Goal: Task Accomplishment & Management: Use online tool/utility

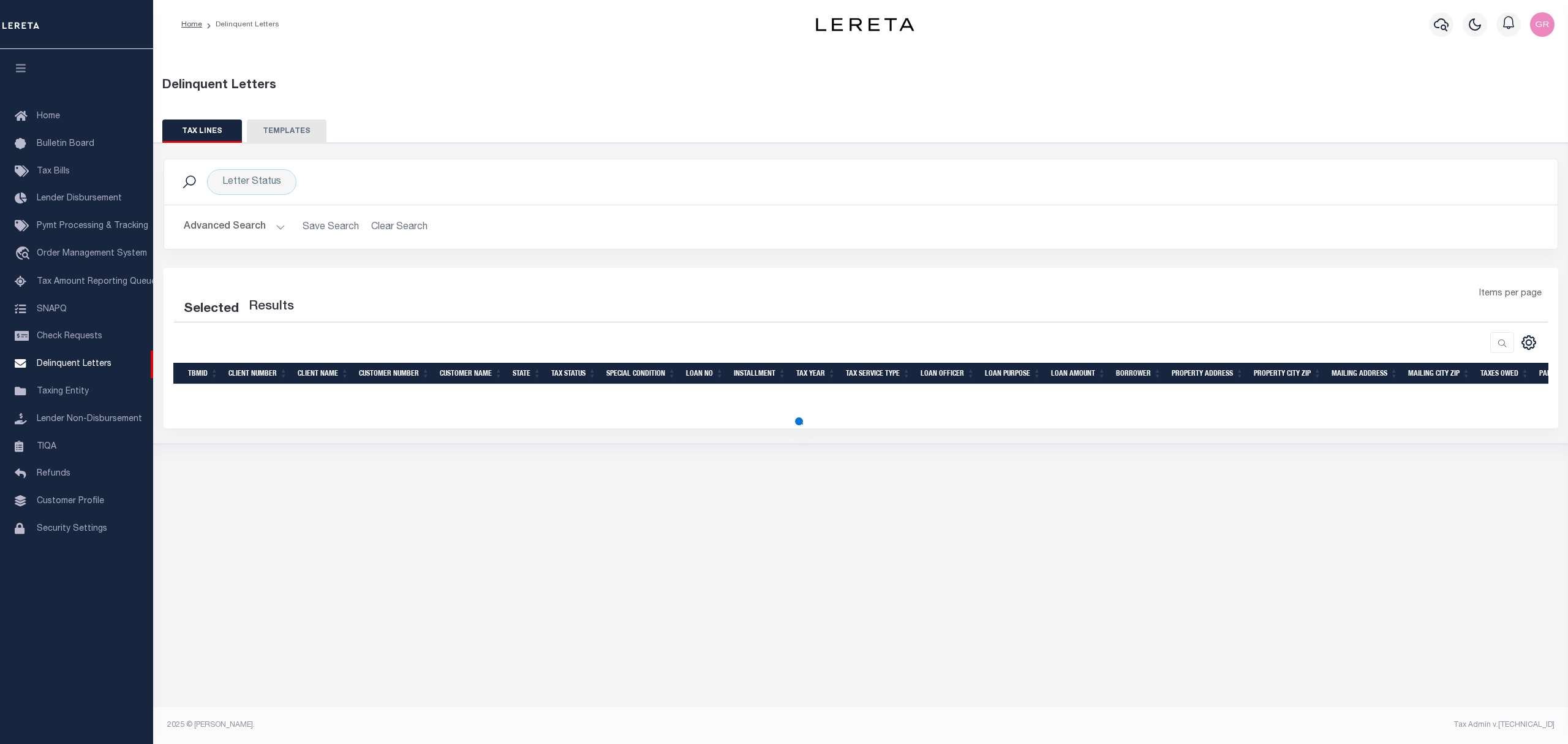
click at [293, 129] on button "TEMPLATES" at bounding box center [286, 131] width 80 height 23
select select "100"
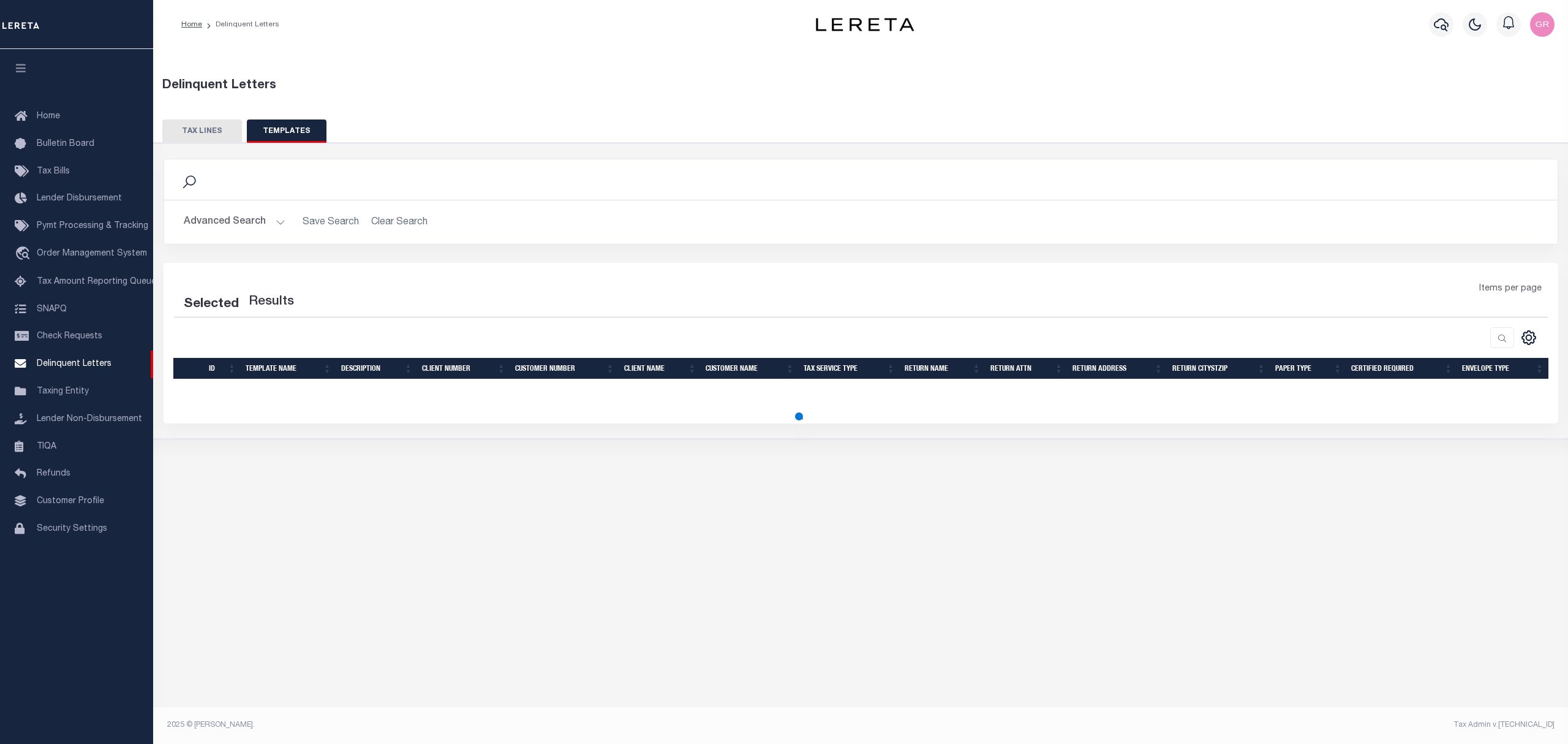
select select "100"
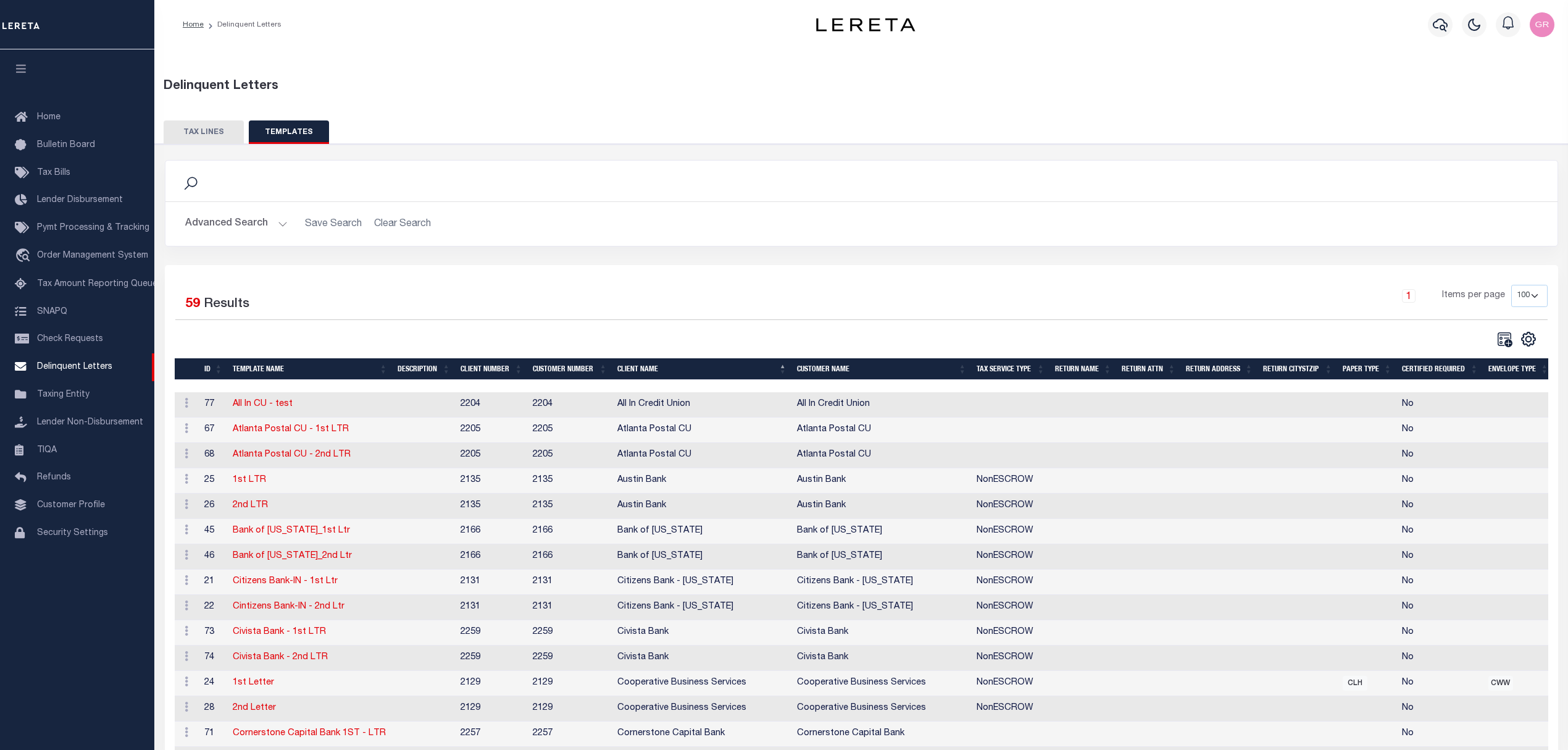
click at [1525, 299] on select "10 25 50 100" at bounding box center [1529, 295] width 37 height 22
click at [1116, 299] on div "1 Items per page 10 25 50 100" at bounding box center [1036, 301] width 1025 height 32
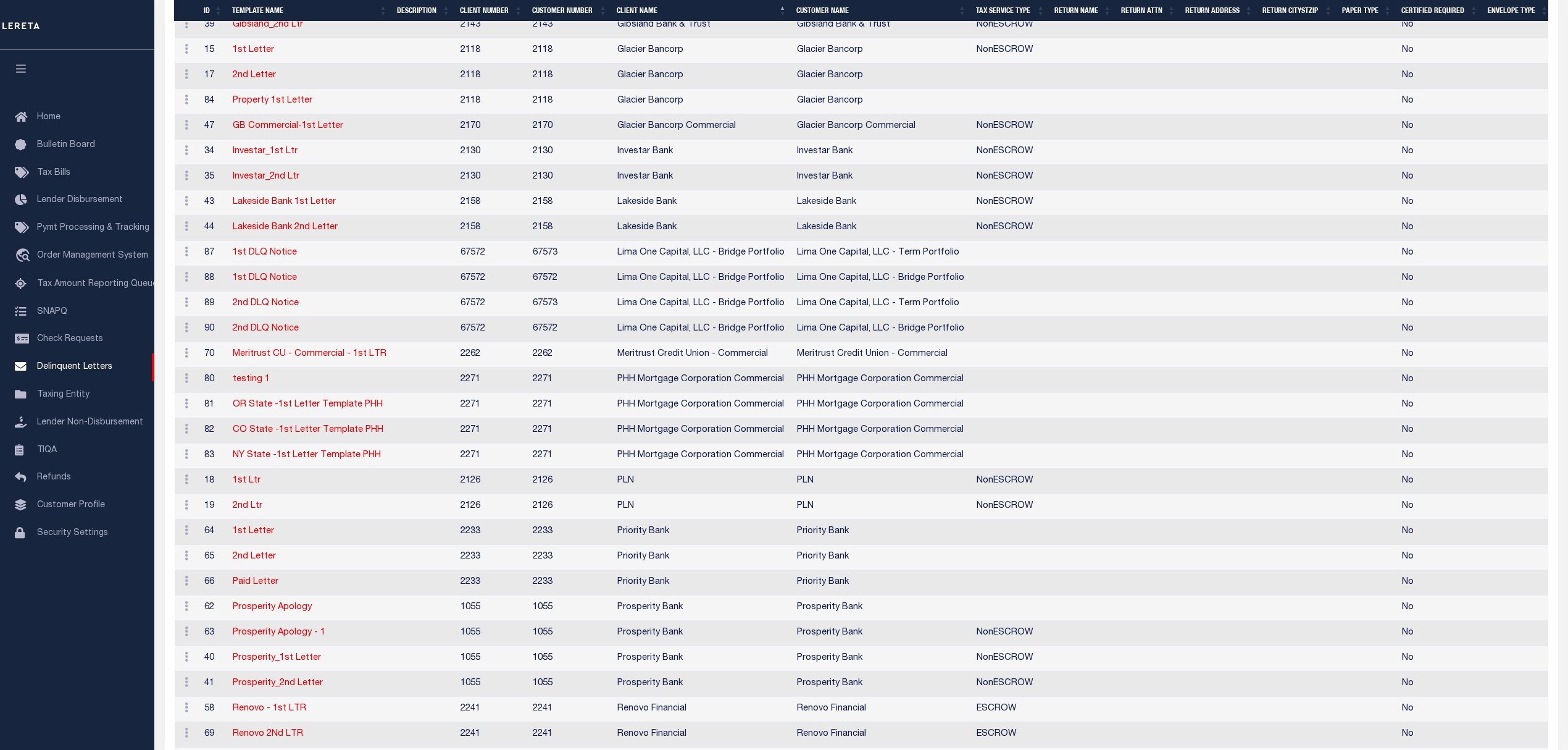
scroll to position [1209, 0]
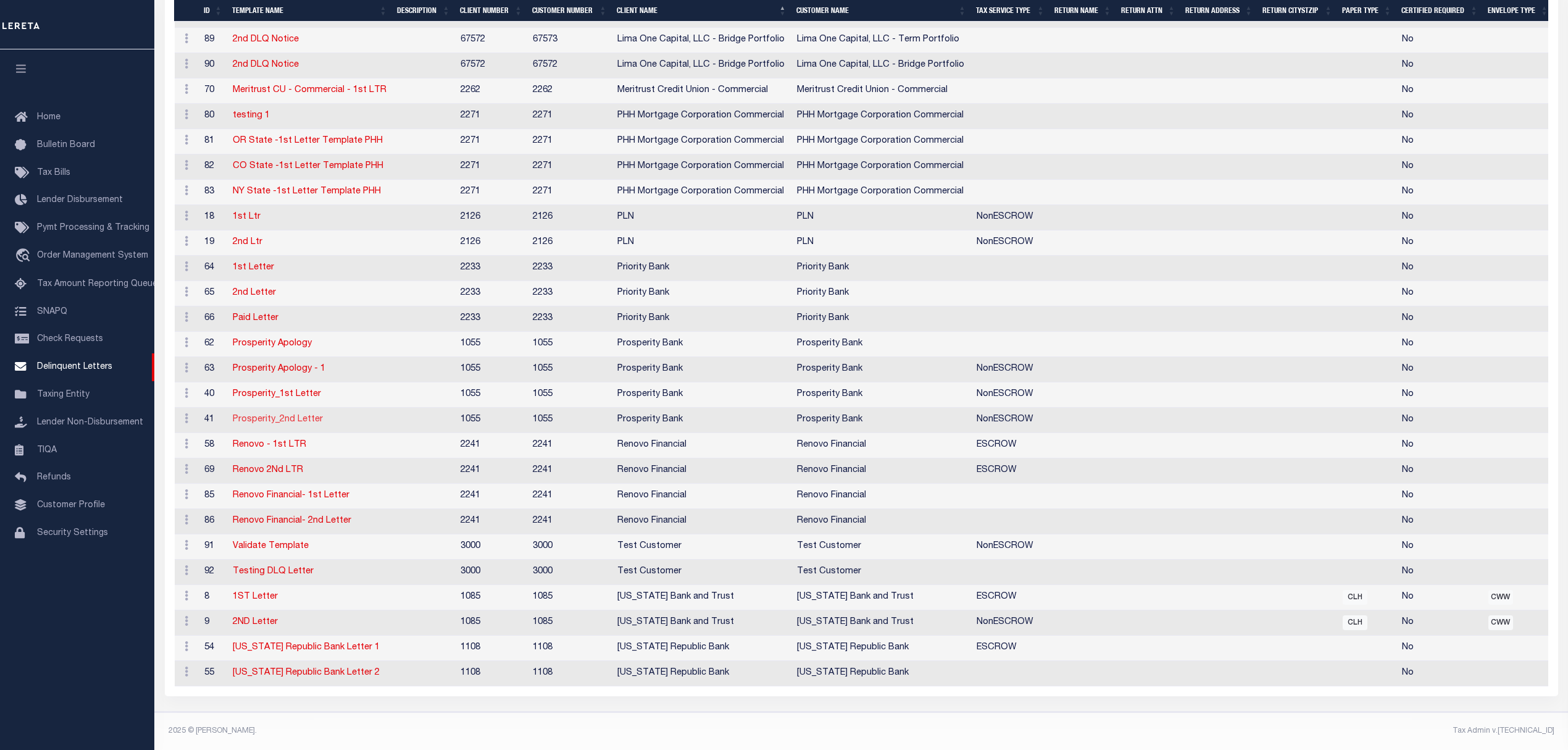
click at [285, 415] on link "Prosperity_2nd Letter" at bounding box center [277, 419] width 90 height 9
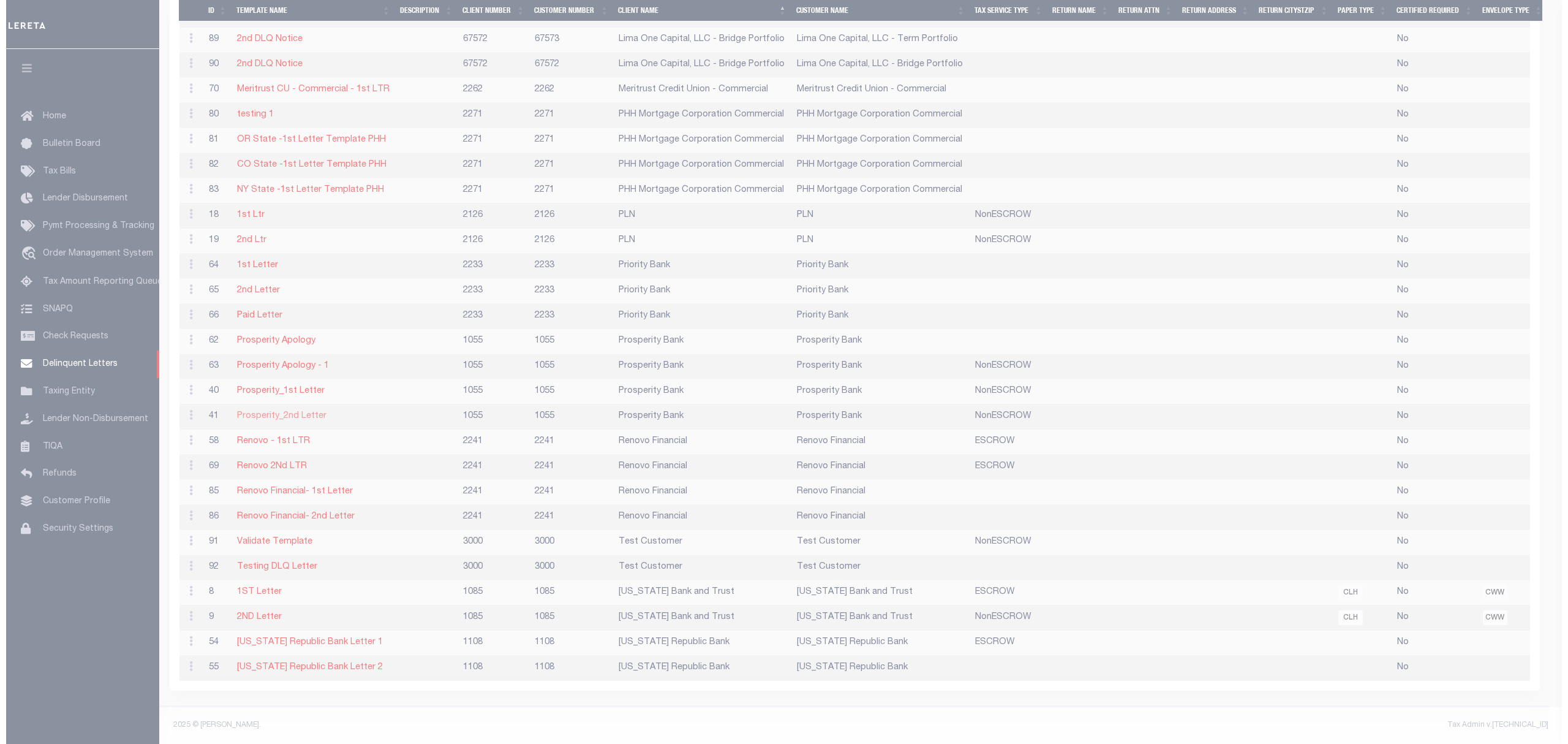
scroll to position [1192, 0]
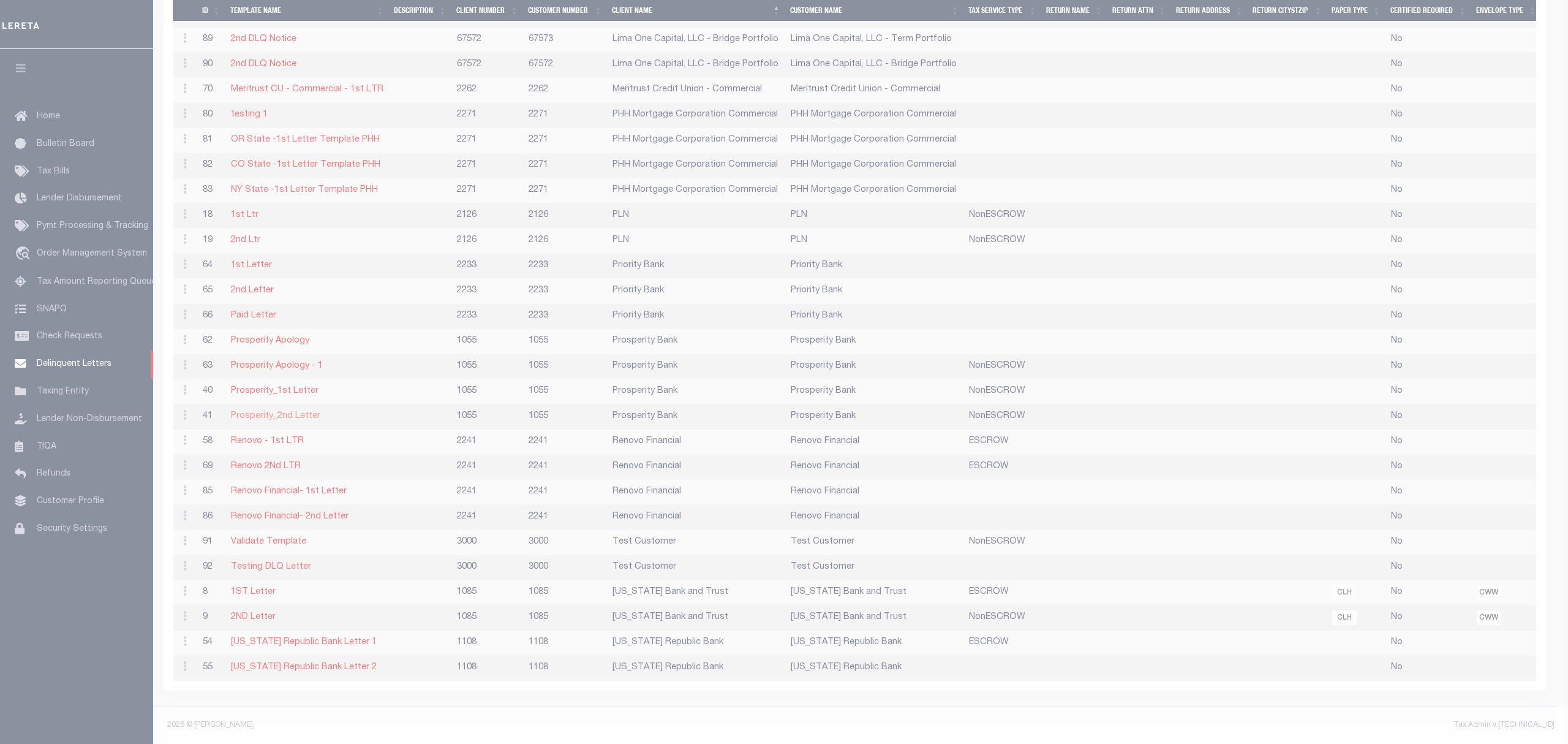
type textarea "<p style="text-align: center;">&nbsp;</p> <p style="text-align: center;"><img s…"
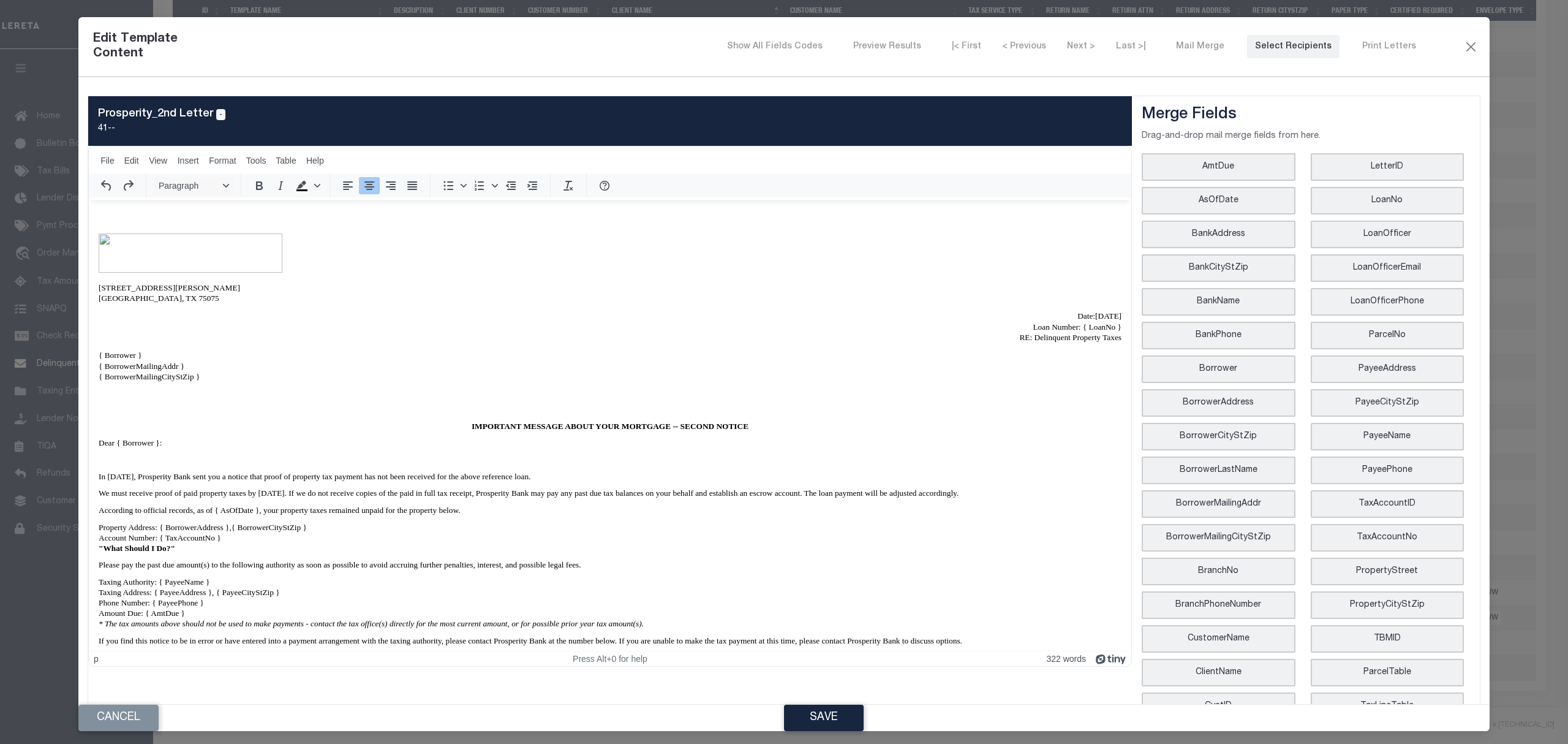
scroll to position [0, 0]
drag, startPoint x: 125, startPoint y: 505, endPoint x: 336, endPoint y: 506, distance: 211.0
click at [336, 497] on span "We must receive proof of paid property taxes by [DATE]. If we do not receive co…" at bounding box center [529, 493] width 860 height 9
click at [254, 497] on span "We must receive proof of paid property taxes by [DATE]. If we do not receive co…" at bounding box center [529, 493] width 860 height 9
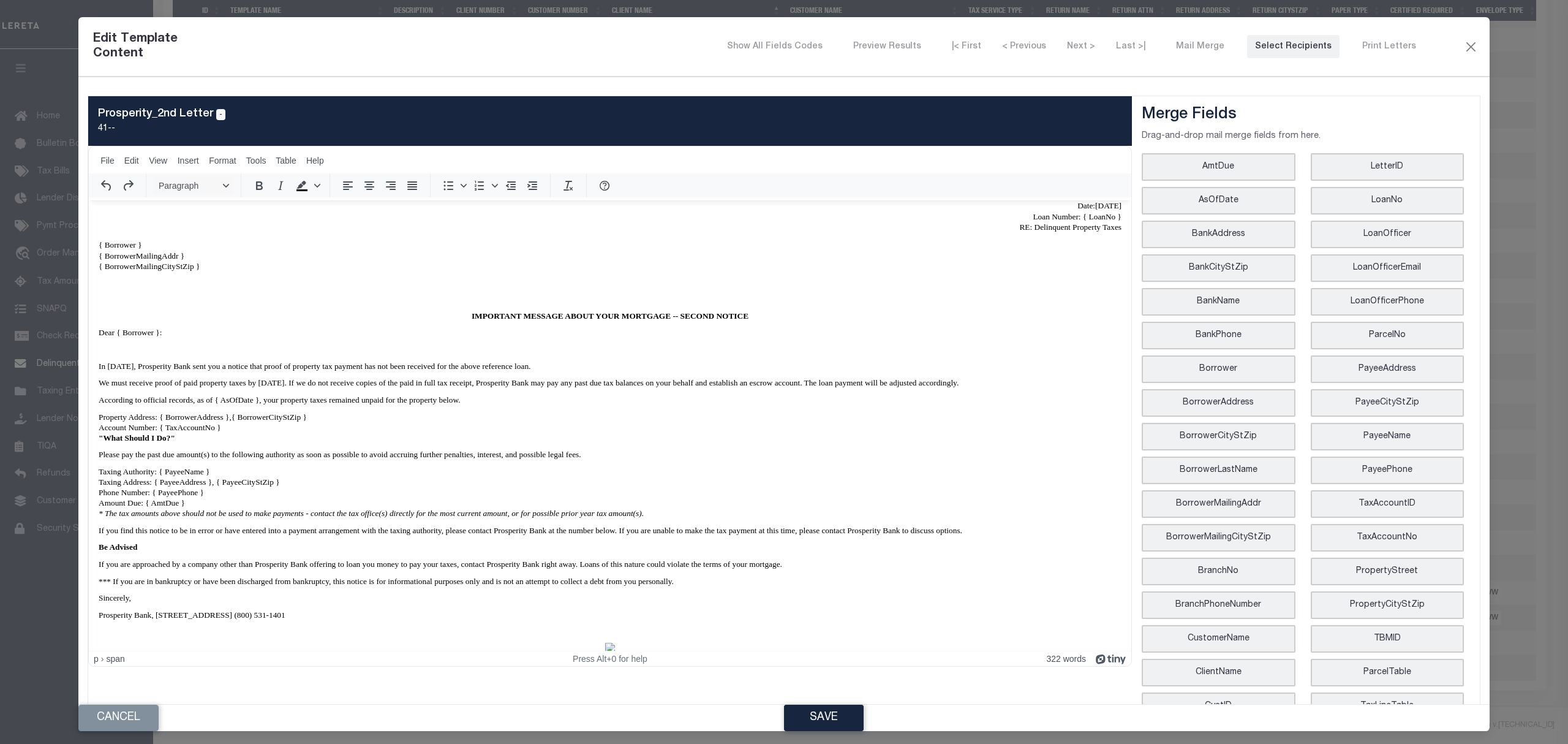
scroll to position [160, 0]
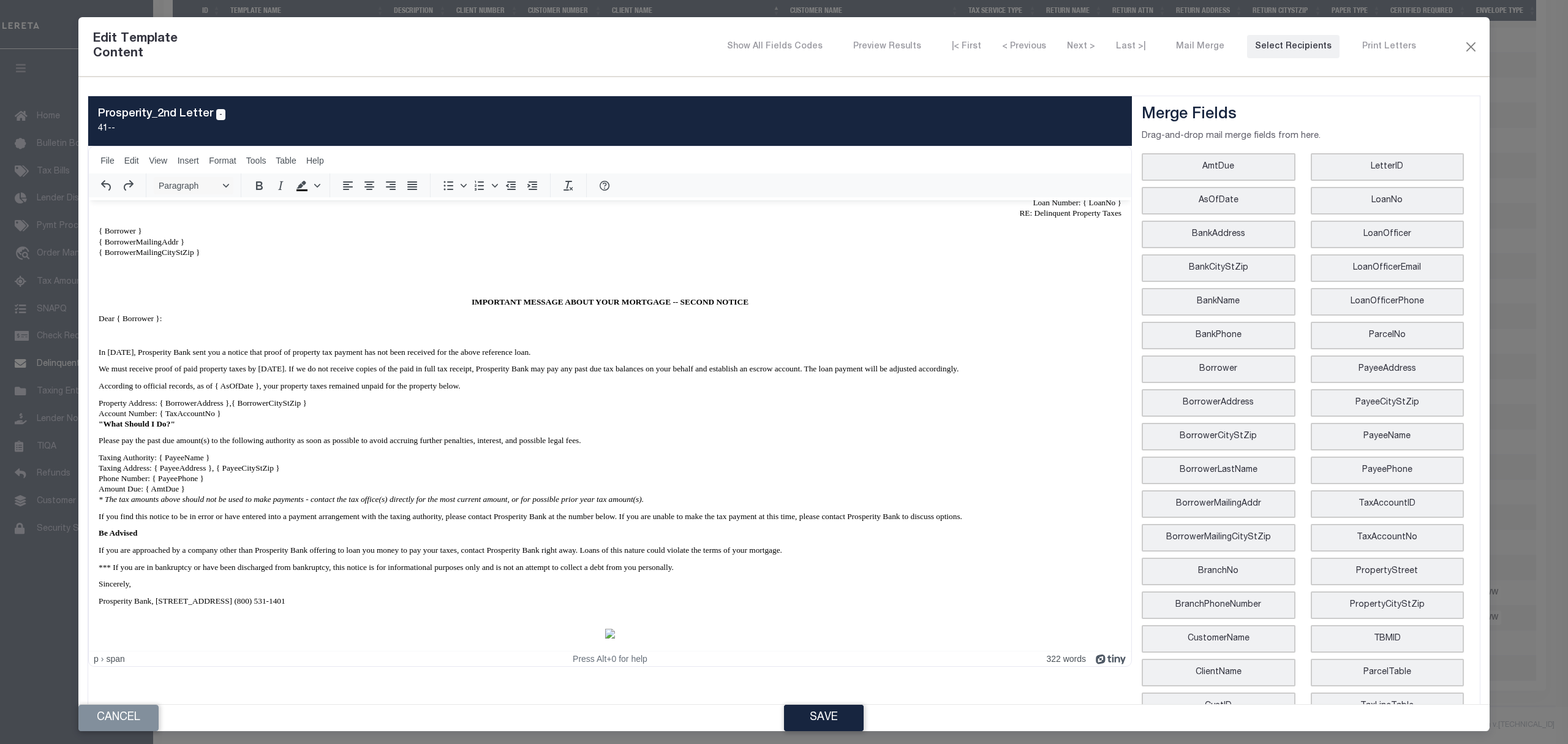
click at [111, 725] on button "Cancel" at bounding box center [118, 718] width 80 height 27
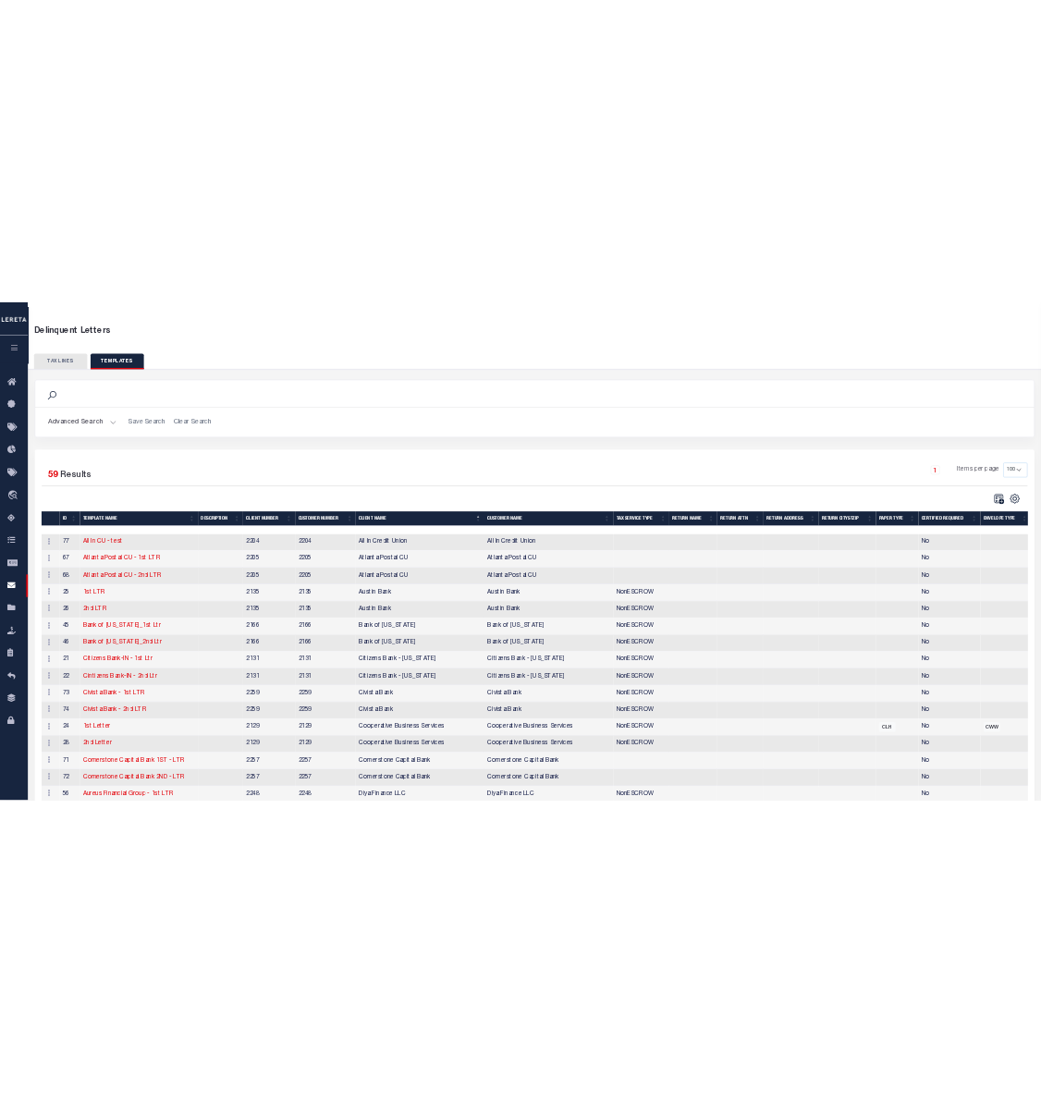
scroll to position [0, 0]
